Goal: Ask a question

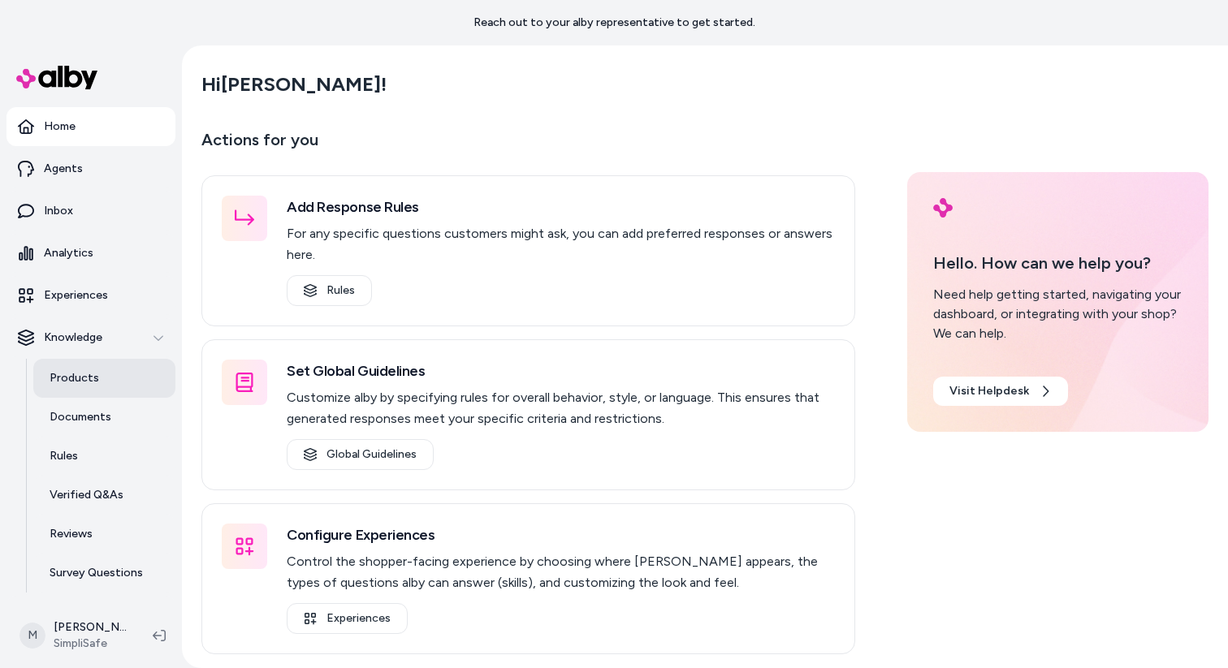
click at [112, 379] on link "Products" at bounding box center [104, 378] width 142 height 39
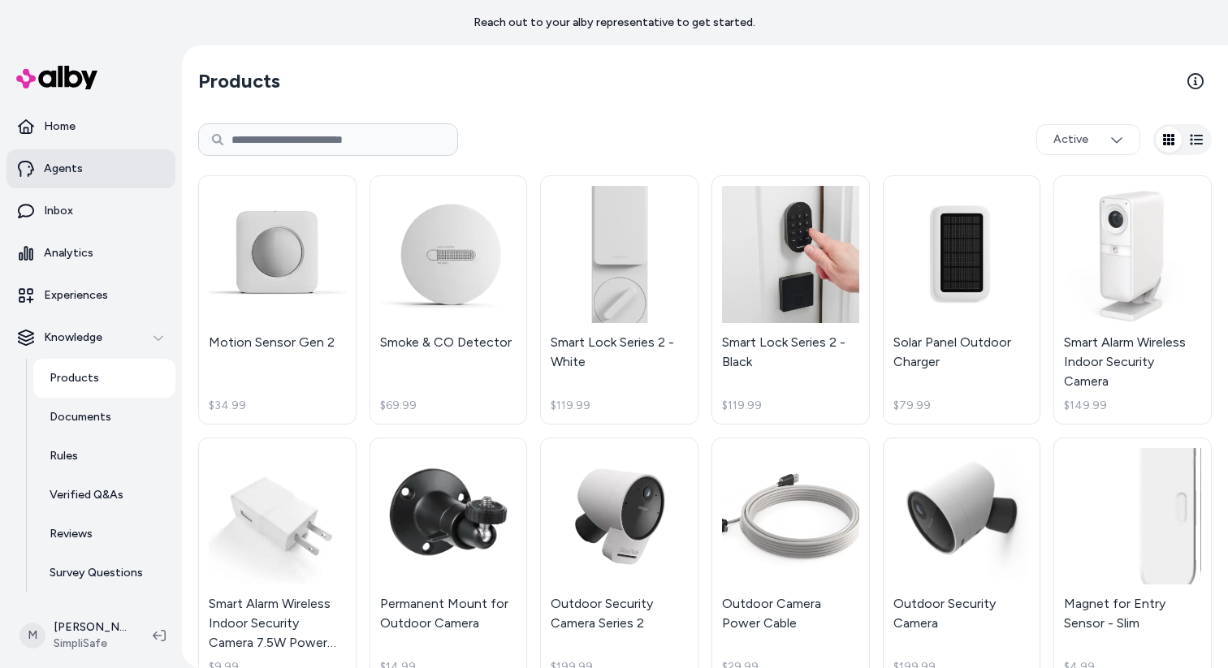
click at [75, 170] on p "Agents" at bounding box center [63, 169] width 39 height 16
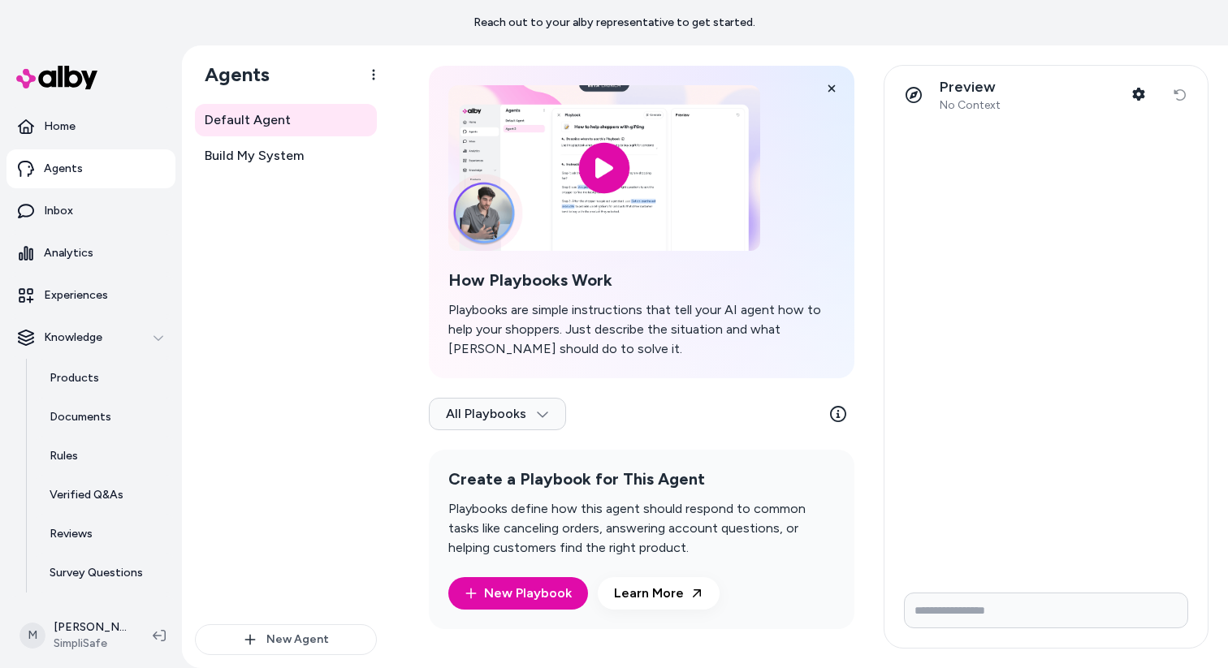
click at [985, 620] on input "Write your prompt here" at bounding box center [1046, 611] width 284 height 36
type input "**********"
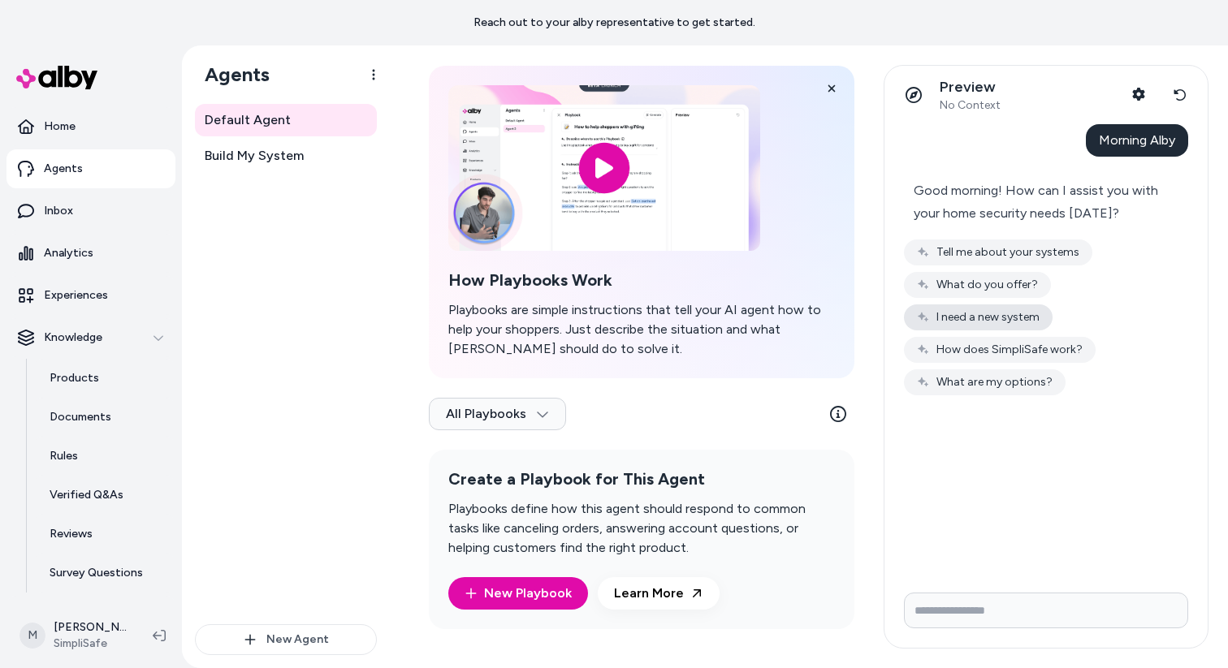
click at [960, 327] on button "I need a new system" at bounding box center [978, 317] width 149 height 26
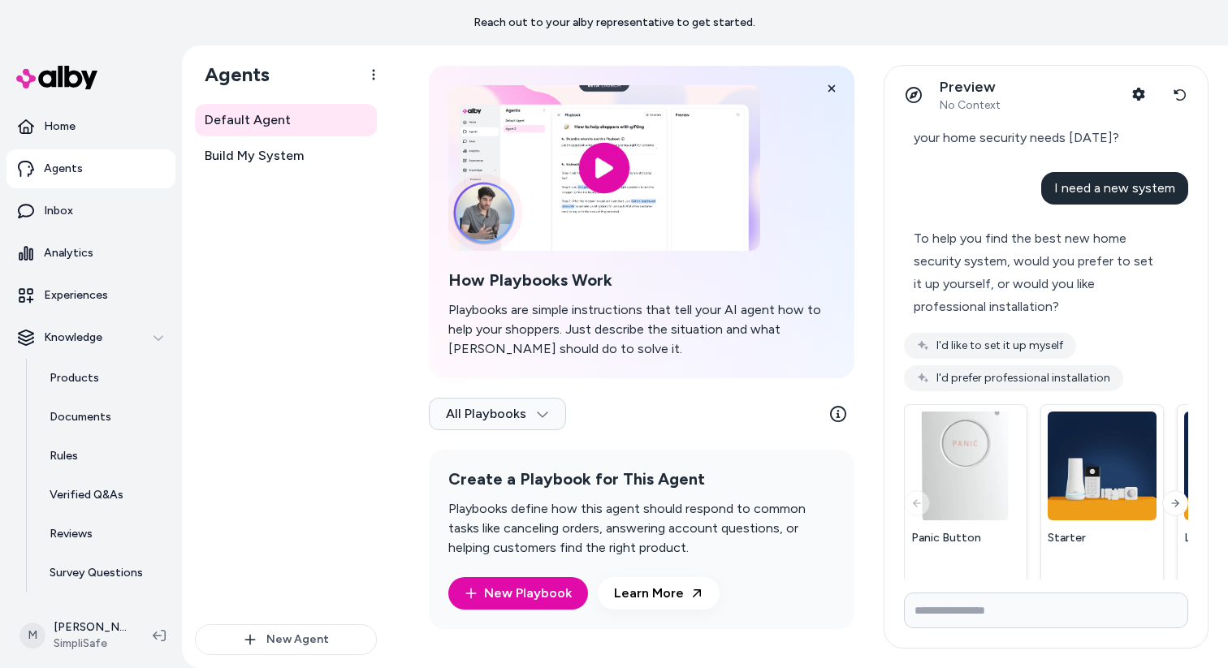
scroll to position [117, 0]
